Goal: Task Accomplishment & Management: Use online tool/utility

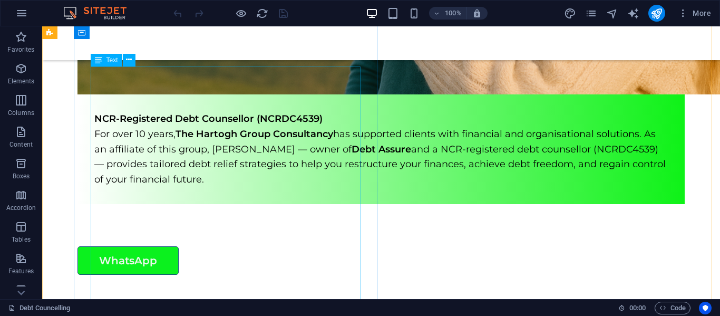
scroll to position [218, 0]
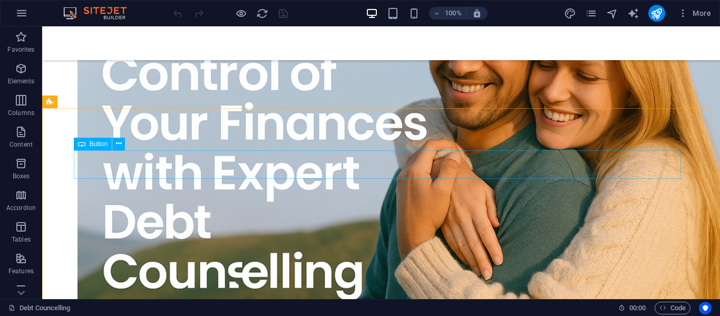
click at [79, 144] on icon at bounding box center [81, 144] width 7 height 13
click at [80, 143] on icon at bounding box center [81, 144] width 7 height 13
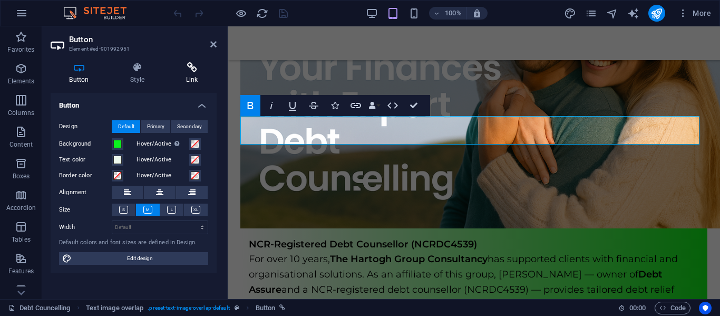
click at [196, 74] on h4 "Link" at bounding box center [192, 73] width 50 height 22
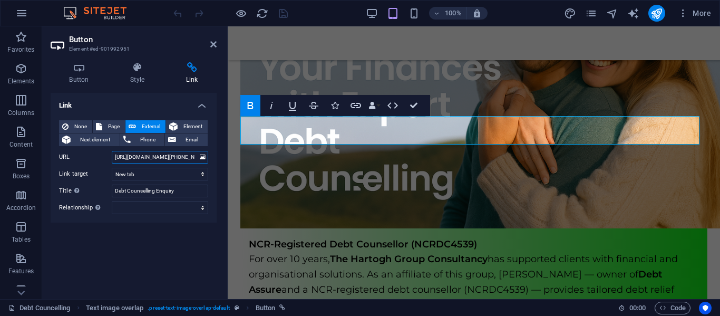
click at [187, 157] on input "[URL][DOMAIN_NAME][PHONE_NUMBER]" at bounding box center [160, 157] width 97 height 13
type input "[URL][DOMAIN_NAME][PHONE_NUMBER]"
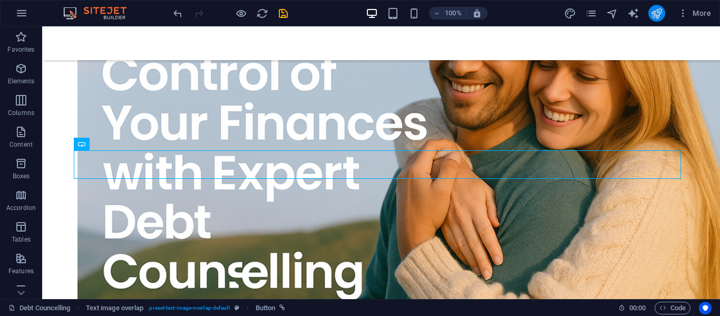
click at [653, 15] on icon "publish" at bounding box center [657, 13] width 12 height 12
